Goal: Check status: Check status

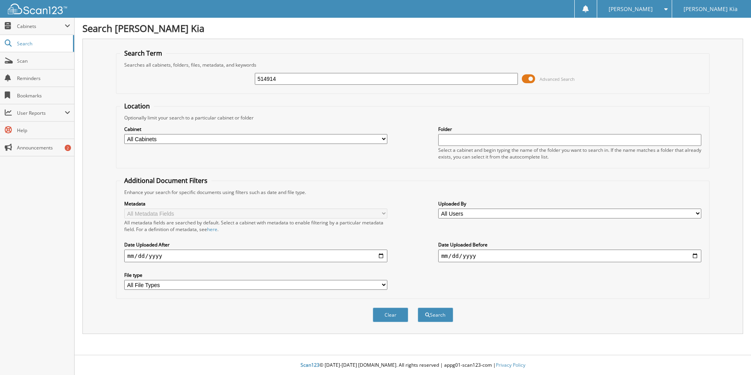
type input "514914"
click at [418, 308] on button "Search" at bounding box center [436, 315] width 36 height 15
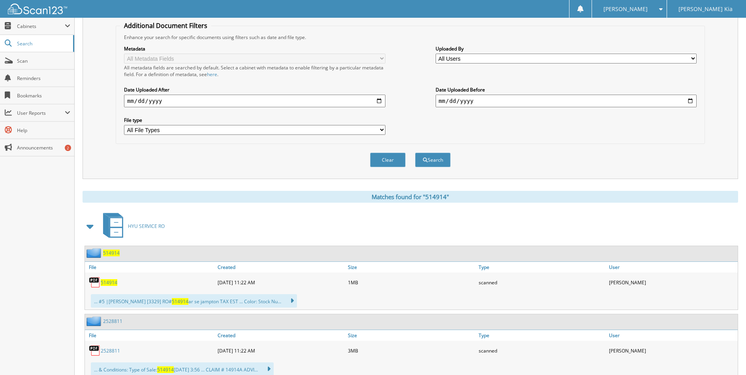
scroll to position [158, 0]
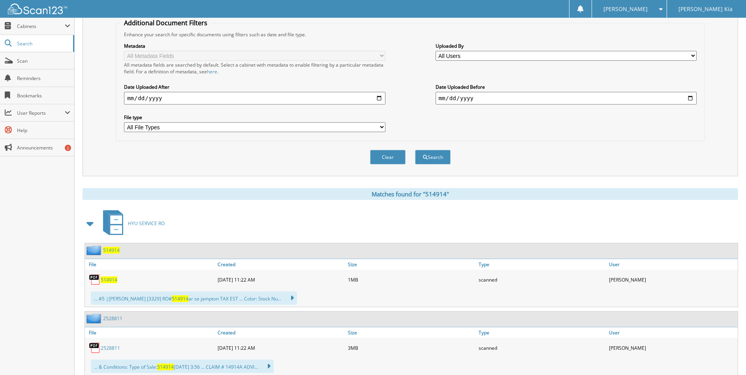
click at [110, 283] on span "514914" at bounding box center [109, 280] width 17 height 7
